Goal: Task Accomplishment & Management: Use online tool/utility

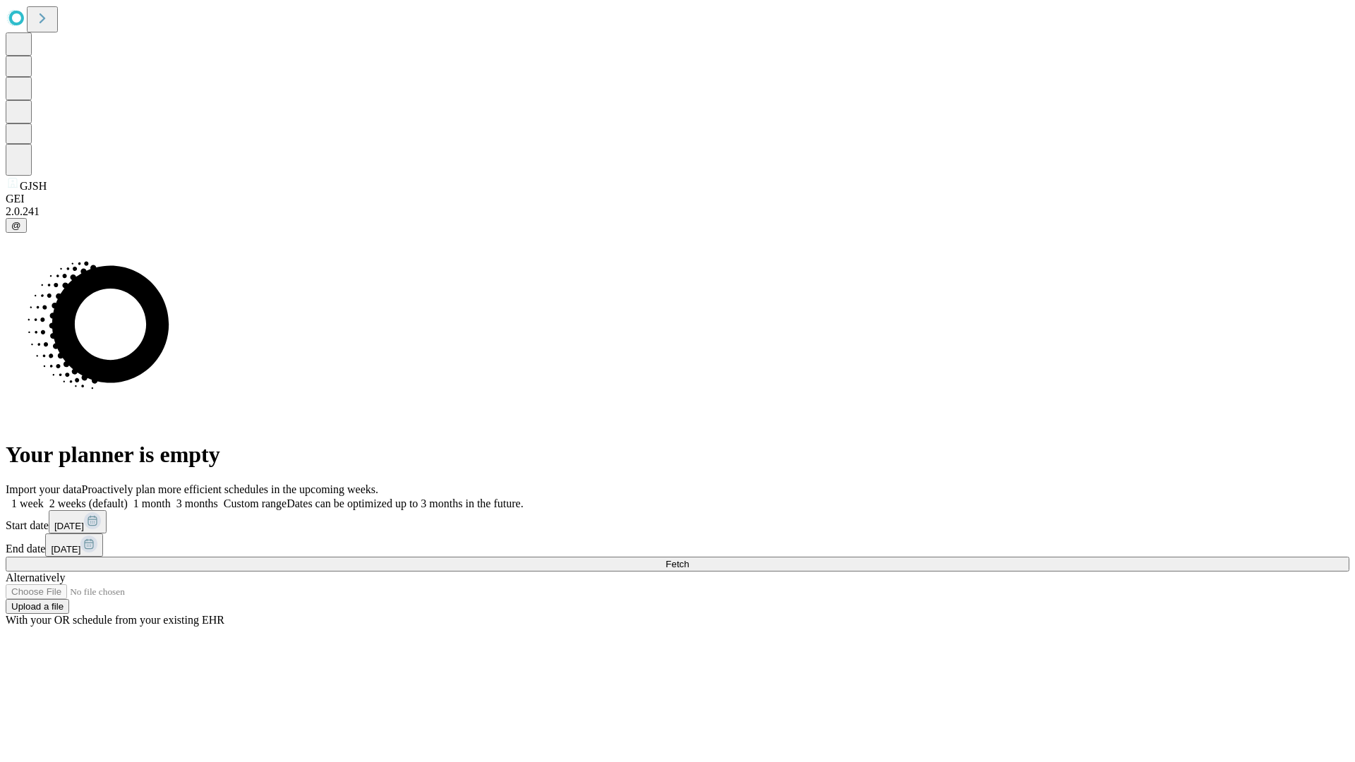
click at [171, 498] on label "1 month" at bounding box center [149, 504] width 43 height 12
click at [689, 559] on span "Fetch" at bounding box center [677, 564] width 23 height 11
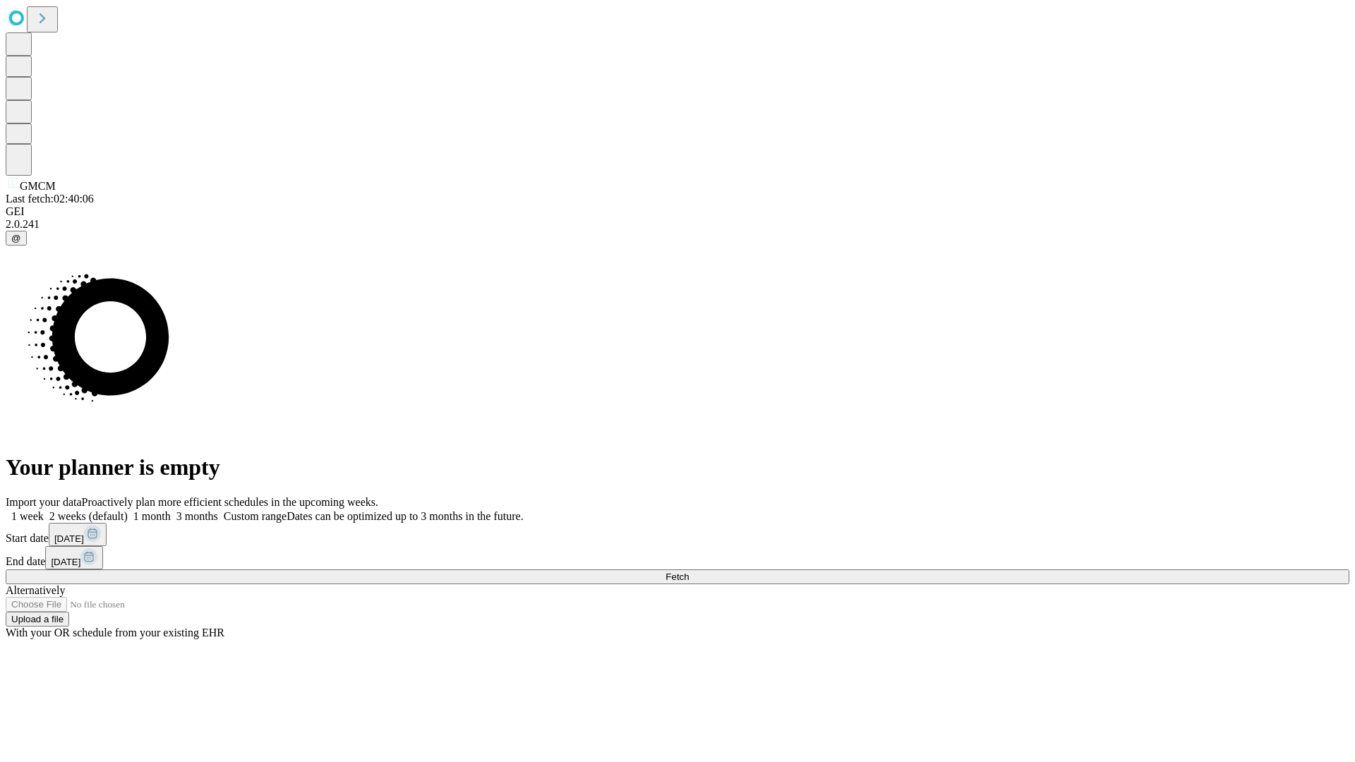
click at [171, 510] on label "1 month" at bounding box center [149, 516] width 43 height 12
click at [689, 572] on span "Fetch" at bounding box center [677, 577] width 23 height 11
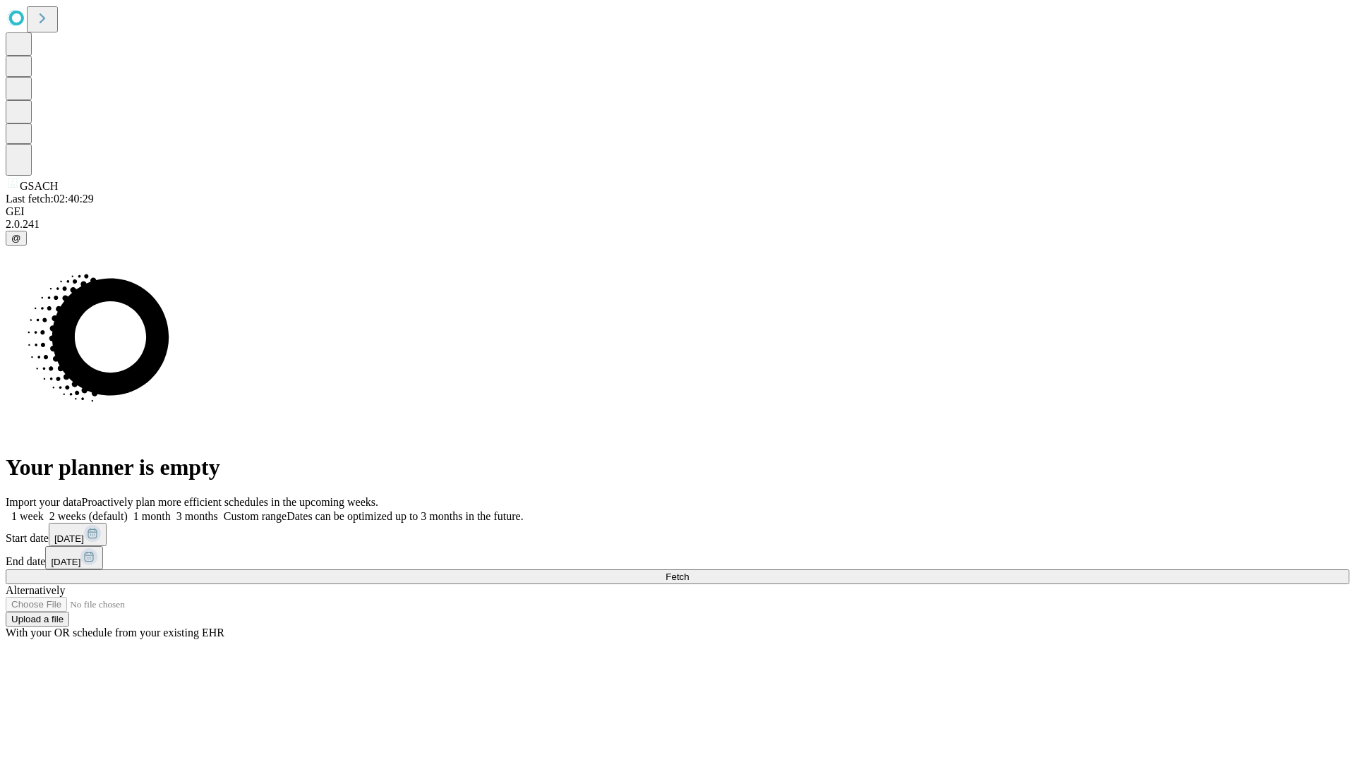
click at [171, 510] on label "1 month" at bounding box center [149, 516] width 43 height 12
click at [689, 572] on span "Fetch" at bounding box center [677, 577] width 23 height 11
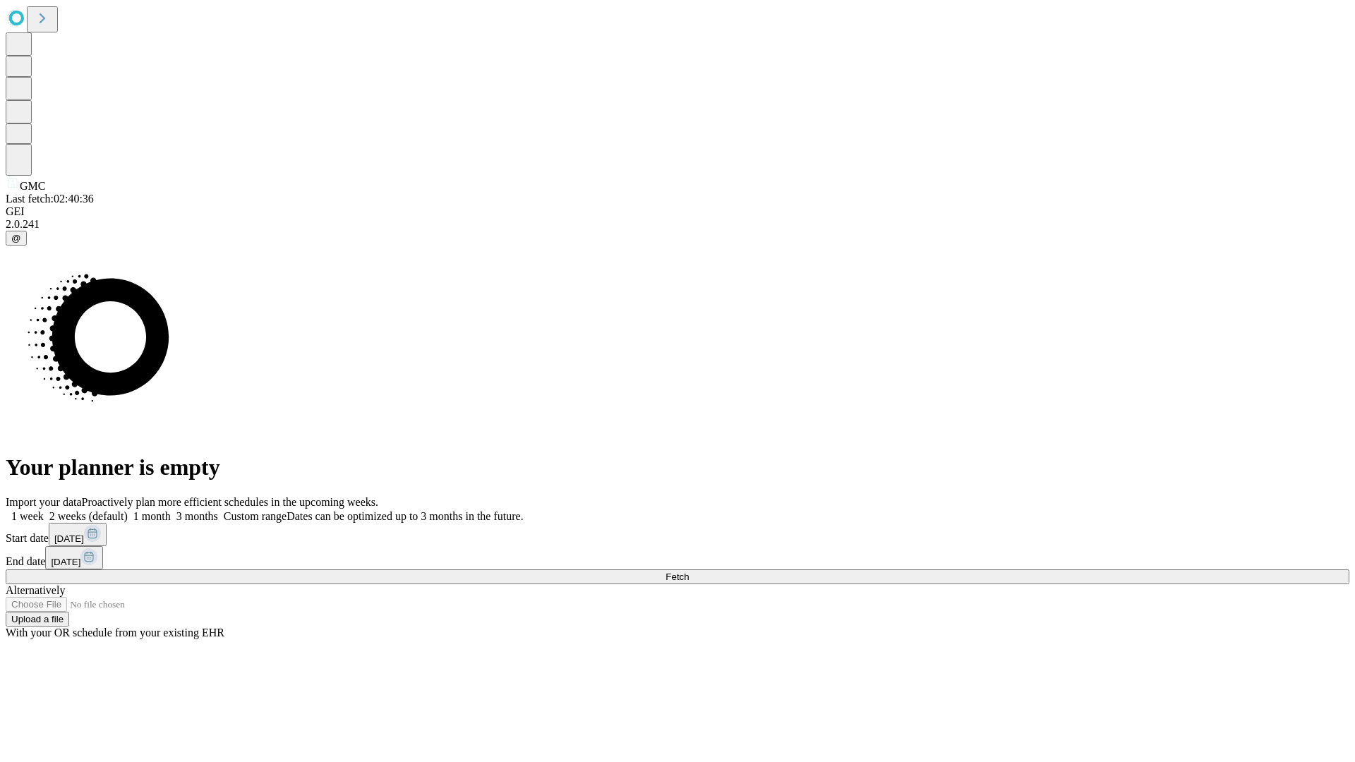
click at [689, 572] on span "Fetch" at bounding box center [677, 577] width 23 height 11
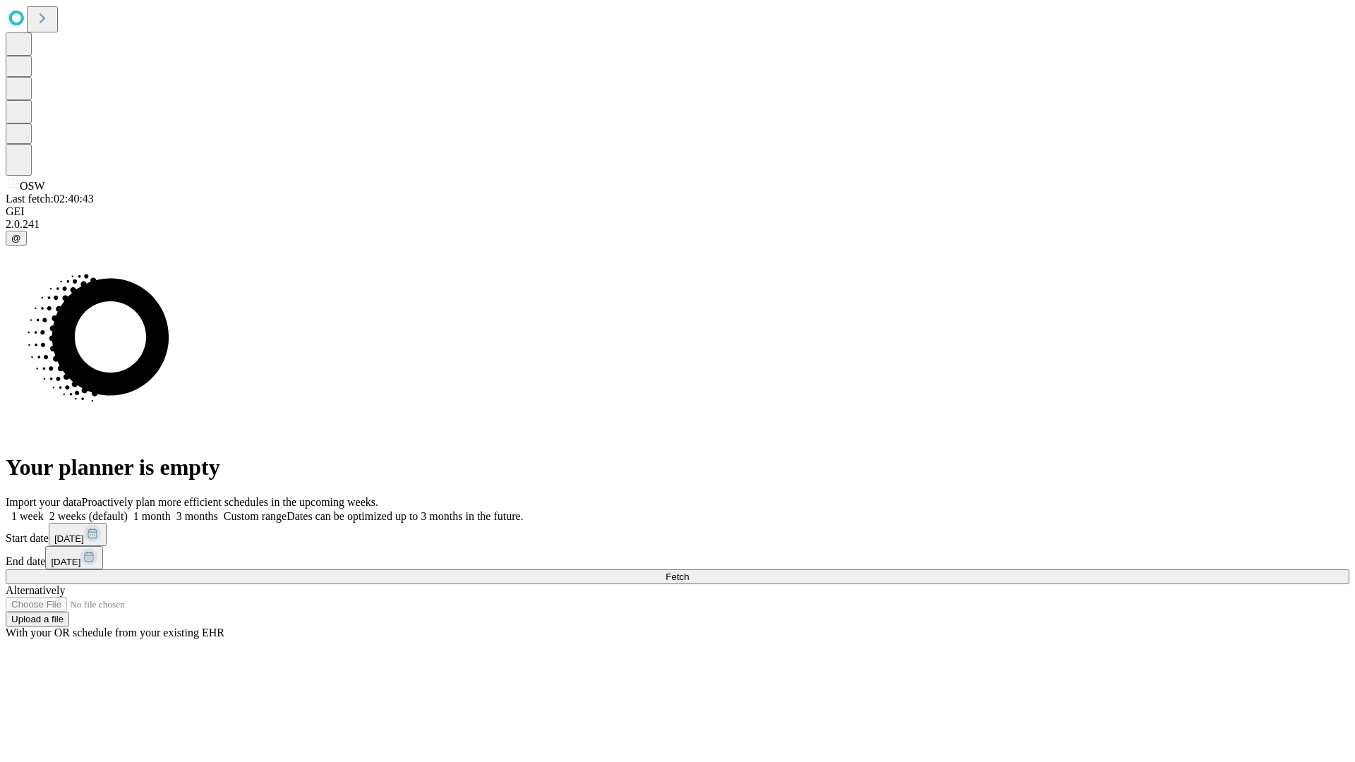
click at [171, 510] on label "1 month" at bounding box center [149, 516] width 43 height 12
click at [689, 572] on span "Fetch" at bounding box center [677, 577] width 23 height 11
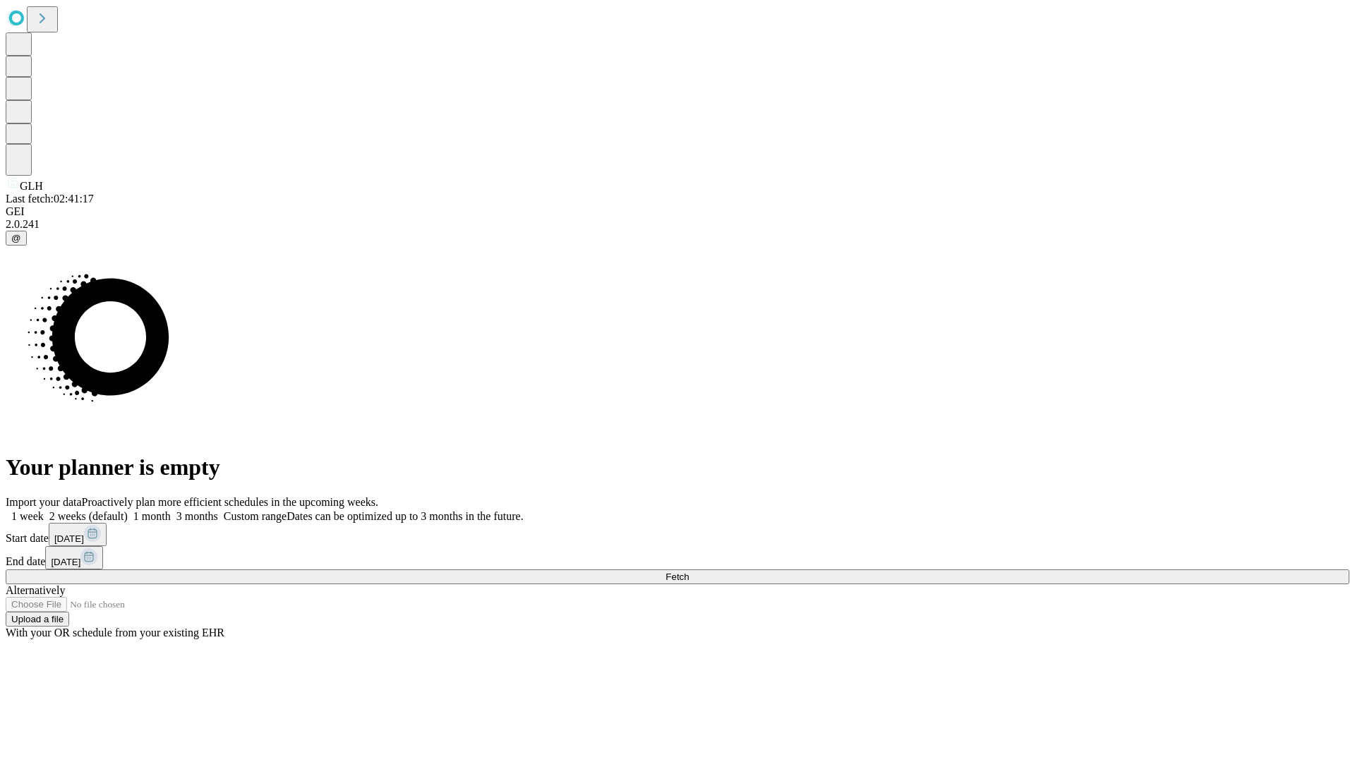
click at [689, 572] on span "Fetch" at bounding box center [677, 577] width 23 height 11
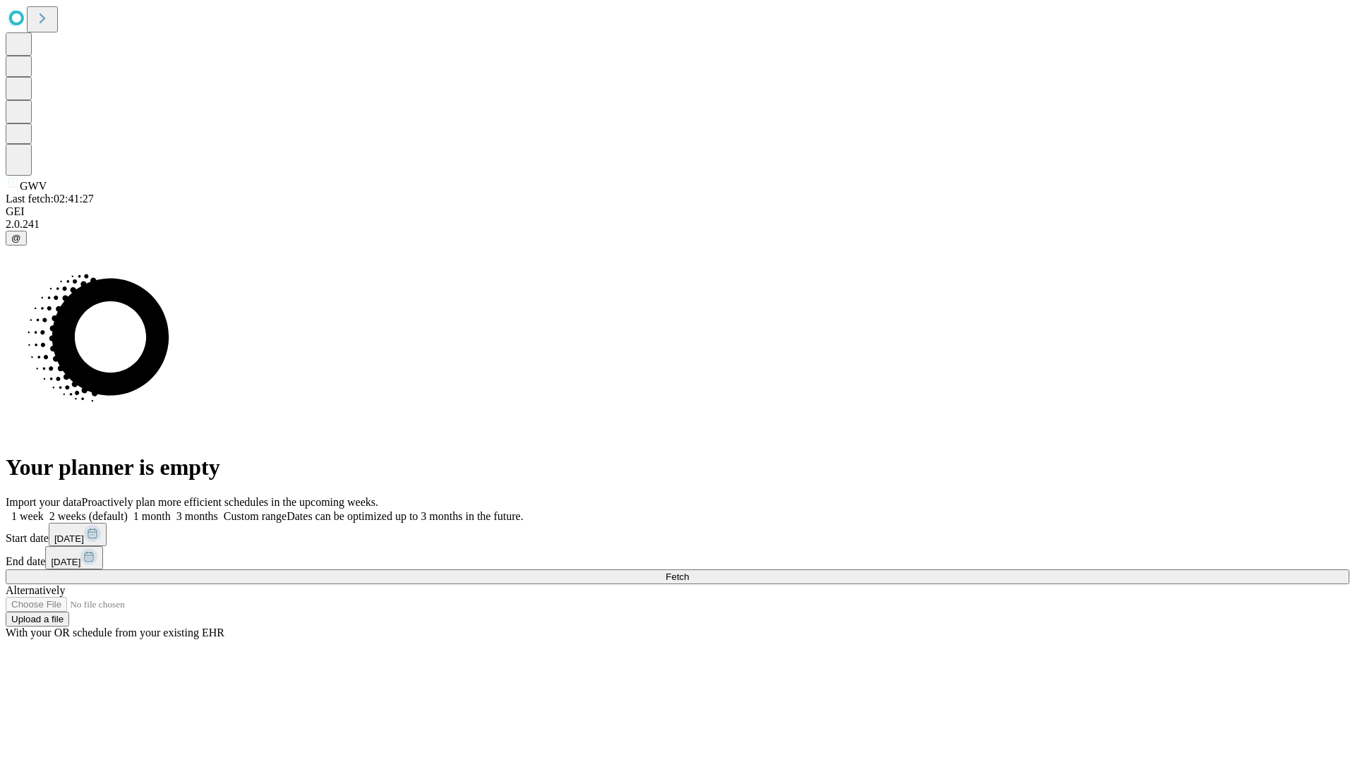
click at [689, 572] on span "Fetch" at bounding box center [677, 577] width 23 height 11
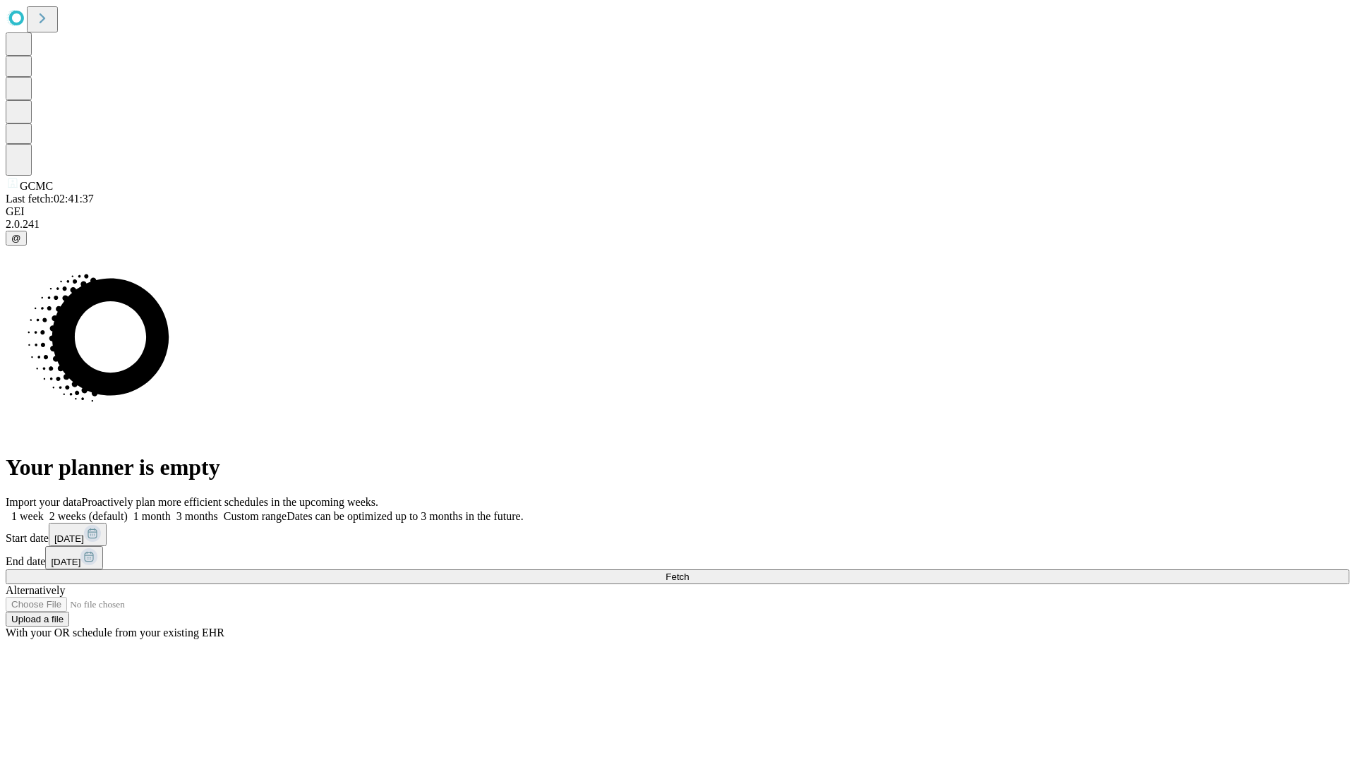
click at [171, 510] on label "1 month" at bounding box center [149, 516] width 43 height 12
click at [689, 572] on span "Fetch" at bounding box center [677, 577] width 23 height 11
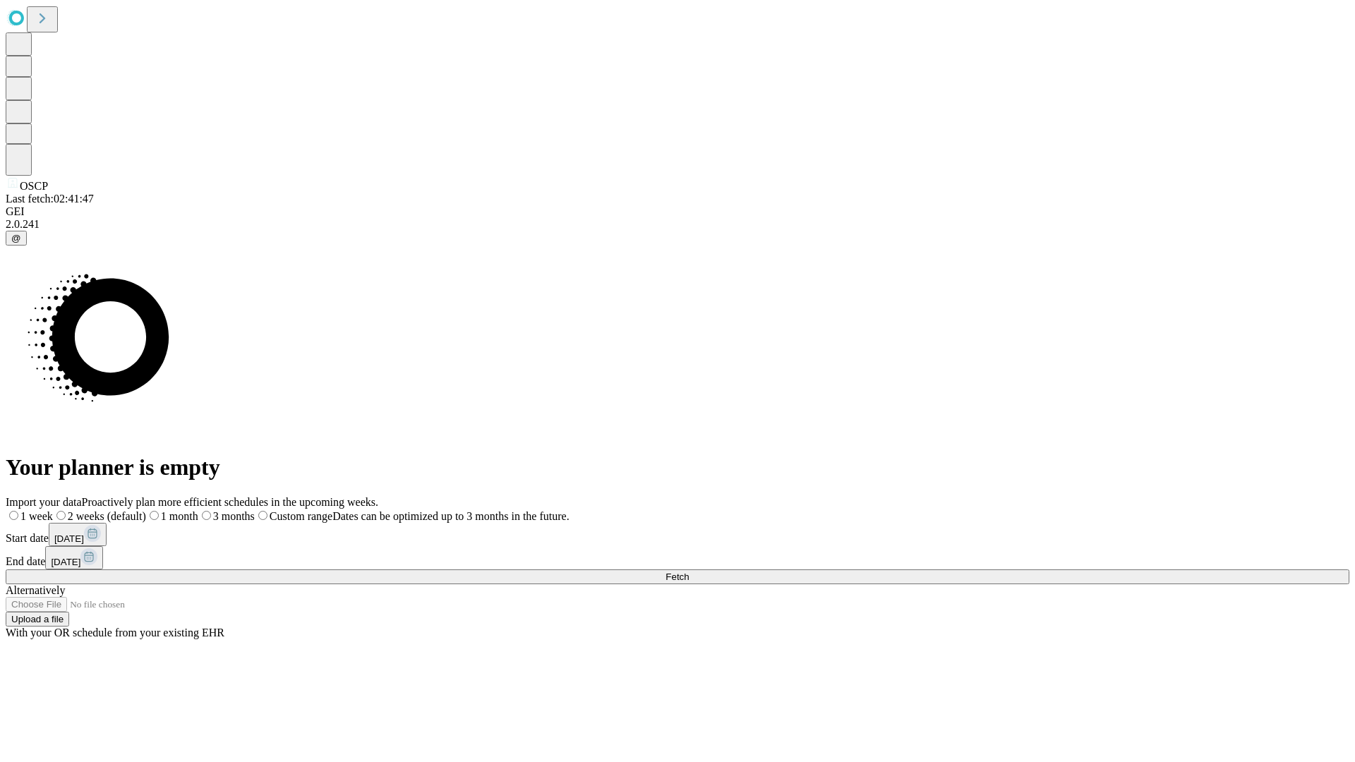
click at [198, 510] on label "1 month" at bounding box center [172, 516] width 52 height 12
click at [689, 572] on span "Fetch" at bounding box center [677, 577] width 23 height 11
